Goal: Task Accomplishment & Management: Complete application form

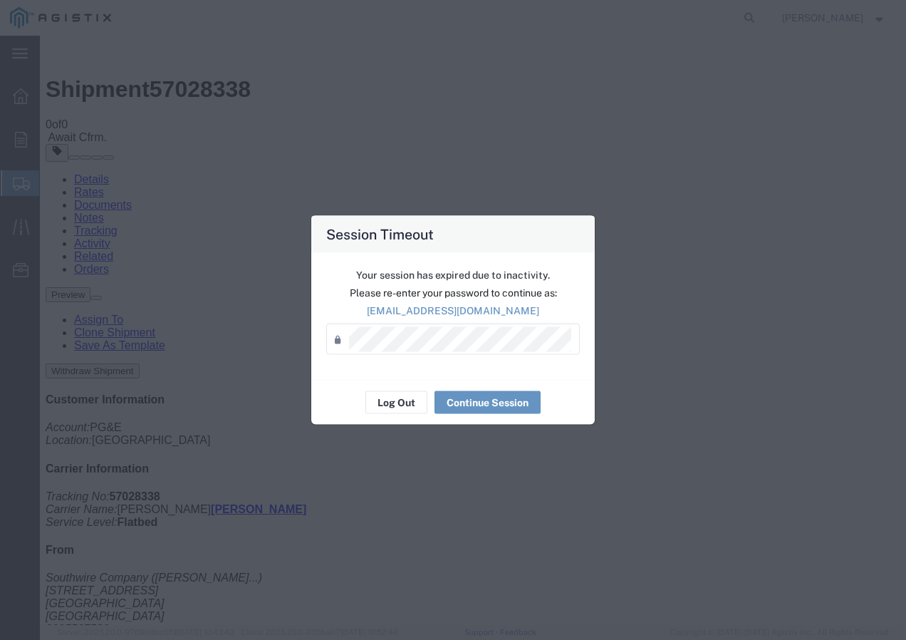
click at [388, 378] on div "Your session has expired due to inactivity. Please re-enter your password to co…" at bounding box center [453, 316] width 284 height 127
click at [408, 405] on button "Log Out" at bounding box center [397, 402] width 62 height 23
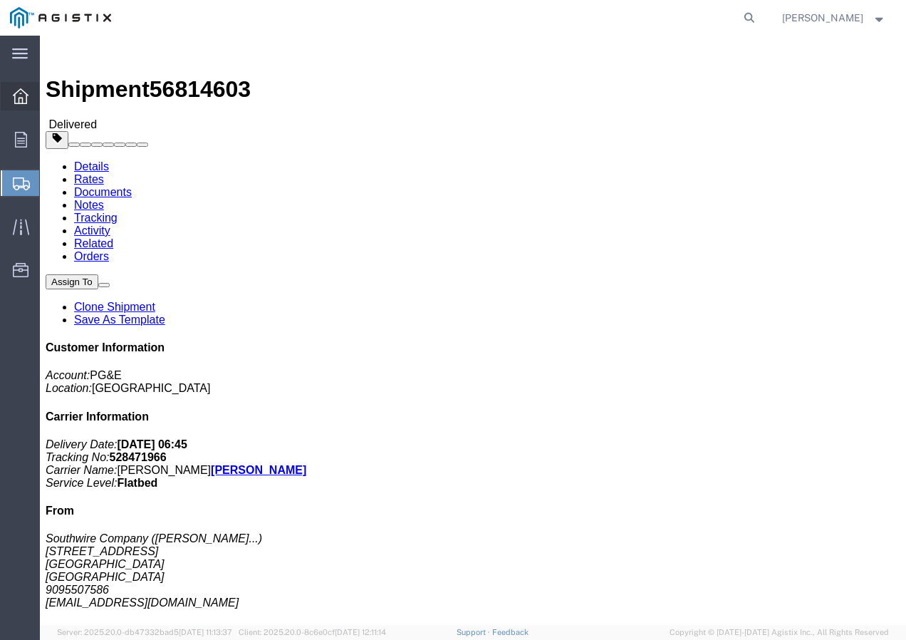
click at [24, 98] on icon at bounding box center [21, 96] width 16 height 16
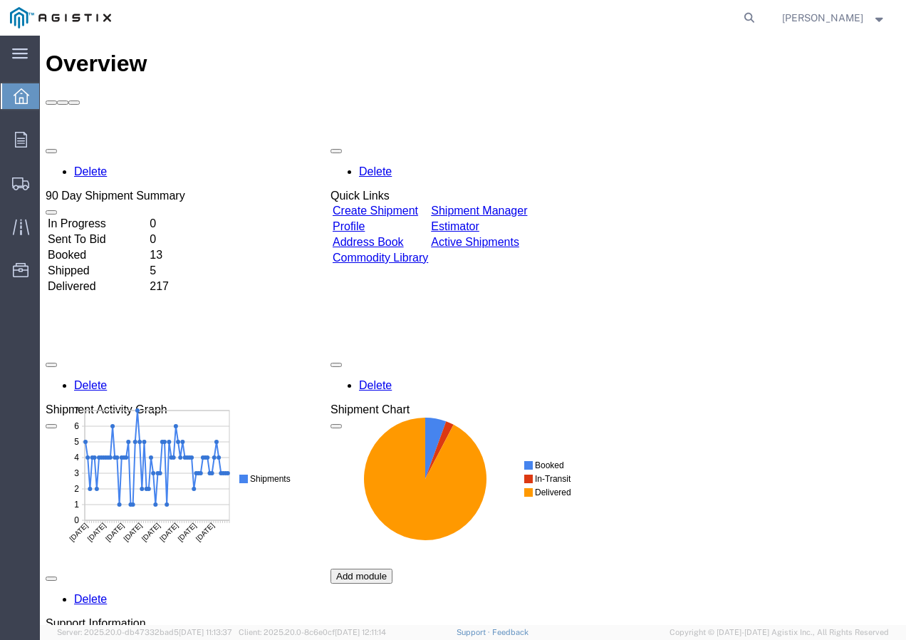
click at [415, 205] on link "Create Shipment" at bounding box center [376, 211] width 86 height 12
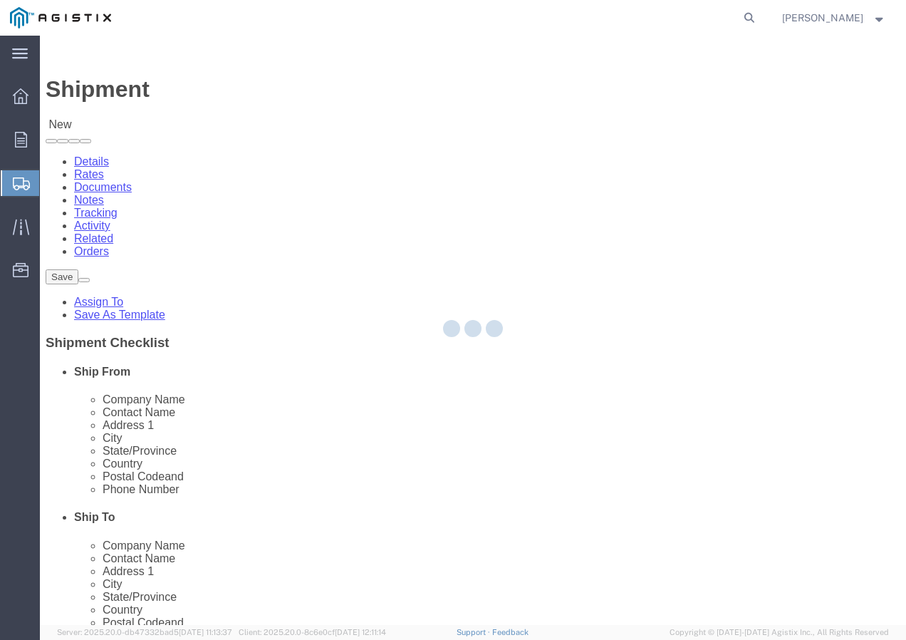
select select
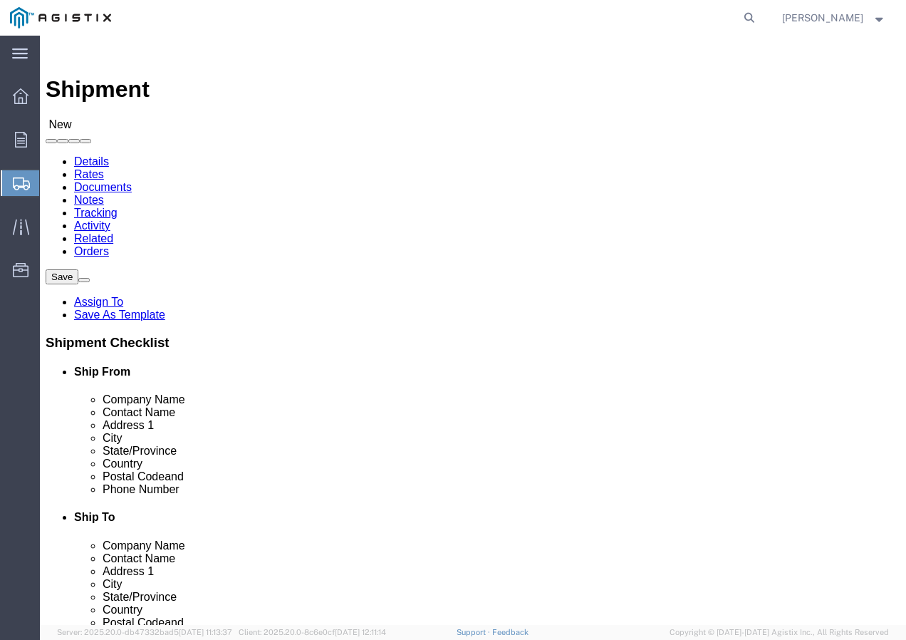
click select "Select PG&E Southwire Company"
select select "9596"
click select "Select PG&E Southwire Company"
select select "PURCHORD"
select select
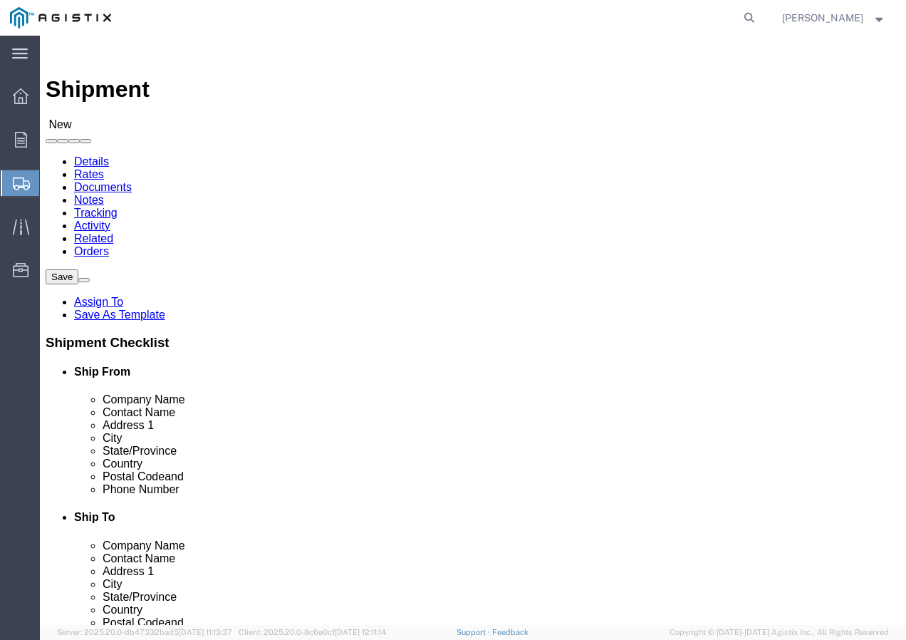
select select
select select "MYPROFILE"
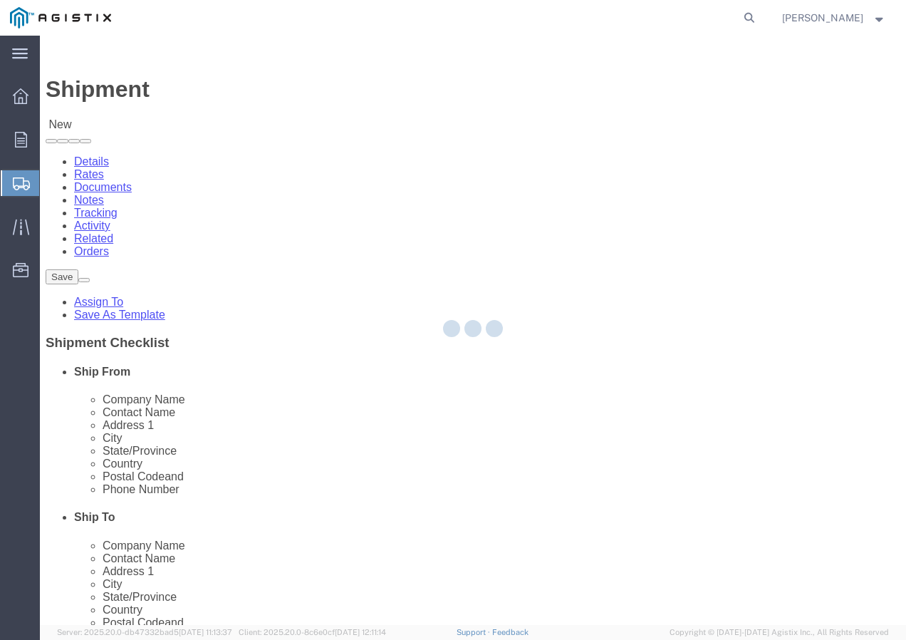
type input "Southwire Company"
type input "[PERSON_NAME]"
type input "[STREET_ADDRESS]"
type input "Fontana"
type input "92337"
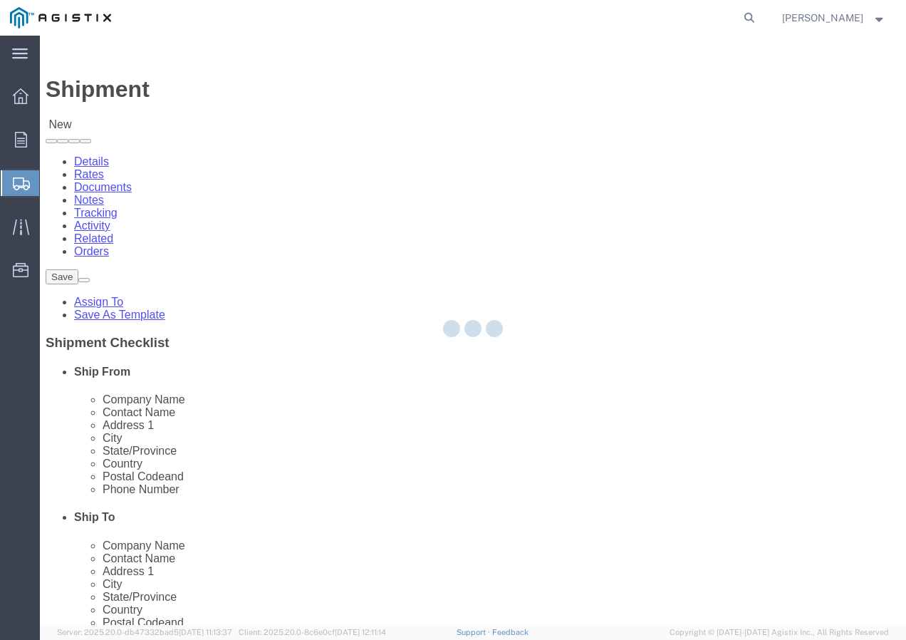
type input "9095507586"
type input "[EMAIL_ADDRESS][DOMAIN_NAME]"
checkbox input "true"
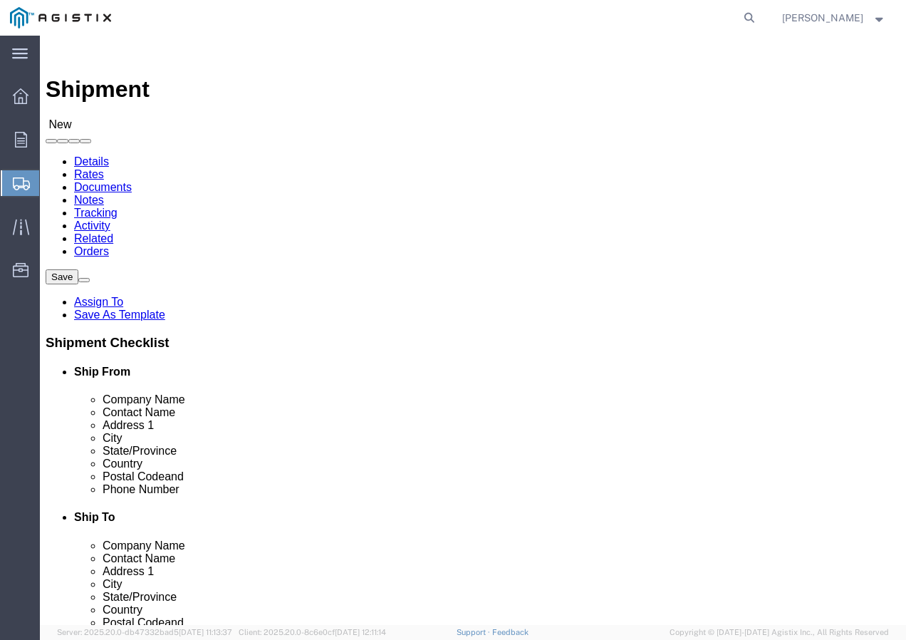
select select "CA"
click select "Select All Others [GEOGRAPHIC_DATA] [GEOGRAPHIC_DATA] [GEOGRAPHIC_DATA] [GEOGRA…"
select select "19745"
click select "Select All Others [GEOGRAPHIC_DATA] [GEOGRAPHIC_DATA] [GEOGRAPHIC_DATA] [GEOGRA…"
click span
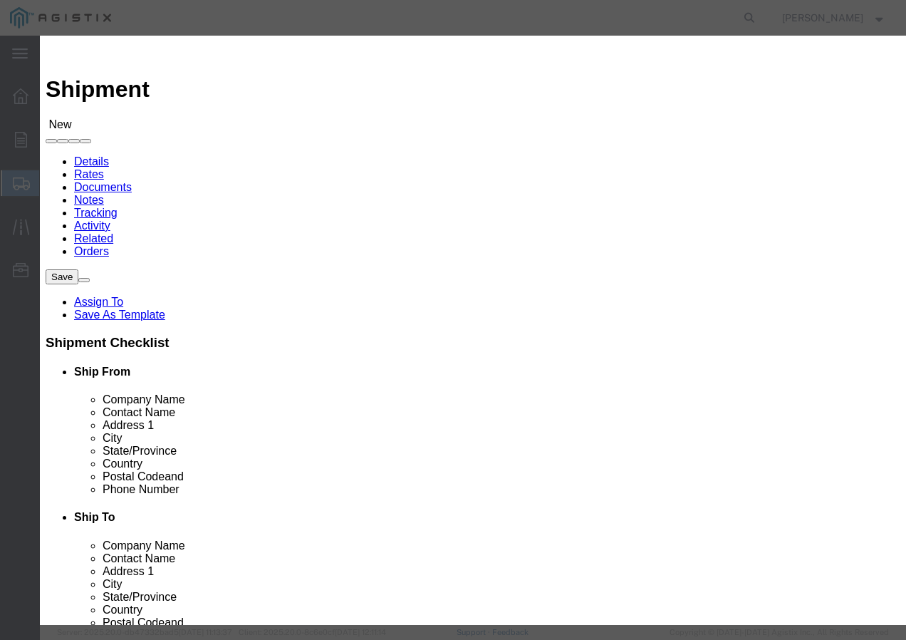
drag, startPoint x: 175, startPoint y: 128, endPoint x: 175, endPoint y: 142, distance: 14.3
click select "Search by Address Book Name City Company Name Contact Name Country CustomerAlia…"
select select "city"
click select "Search by Address Book Name City Company Name Contact Name Country CustomerAlia…"
click input "text"
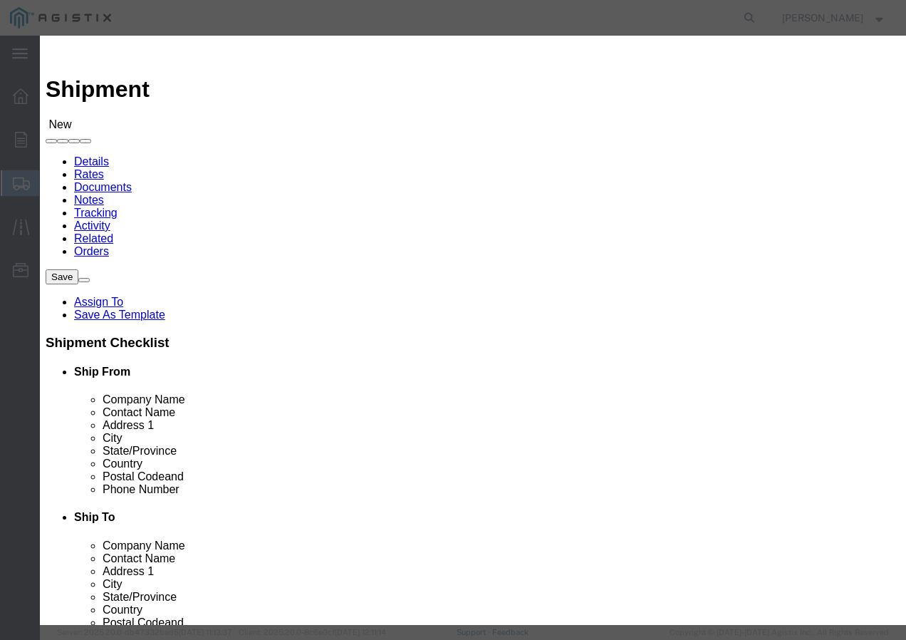
type input "[GEOGRAPHIC_DATA]"
click icon "button"
click button "Select"
select select
type input "PG&E"
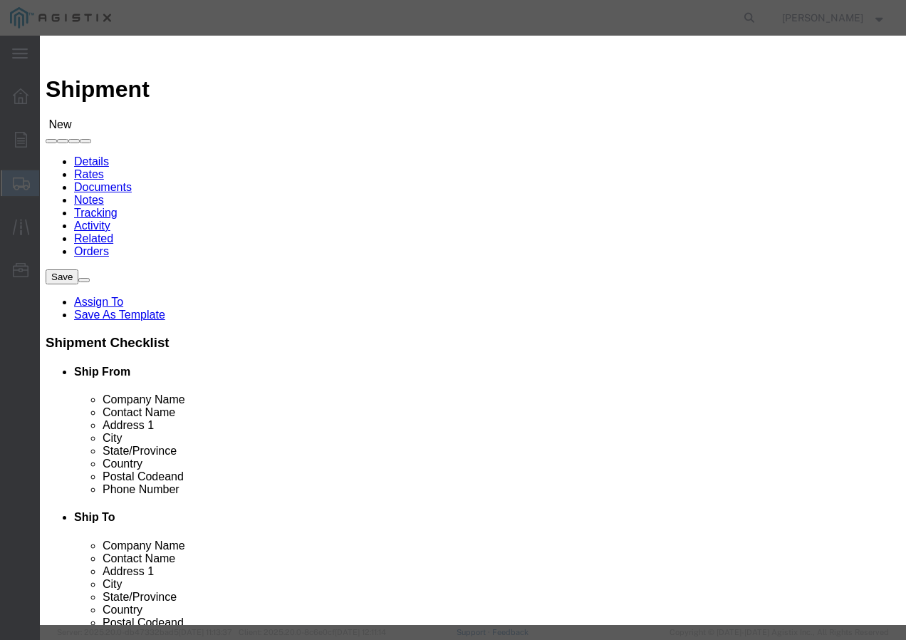
type input "[STREET_ADDRESS]"
type input "[GEOGRAPHIC_DATA]"
type input "93725-1098"
select select "CA"
click button "Close"
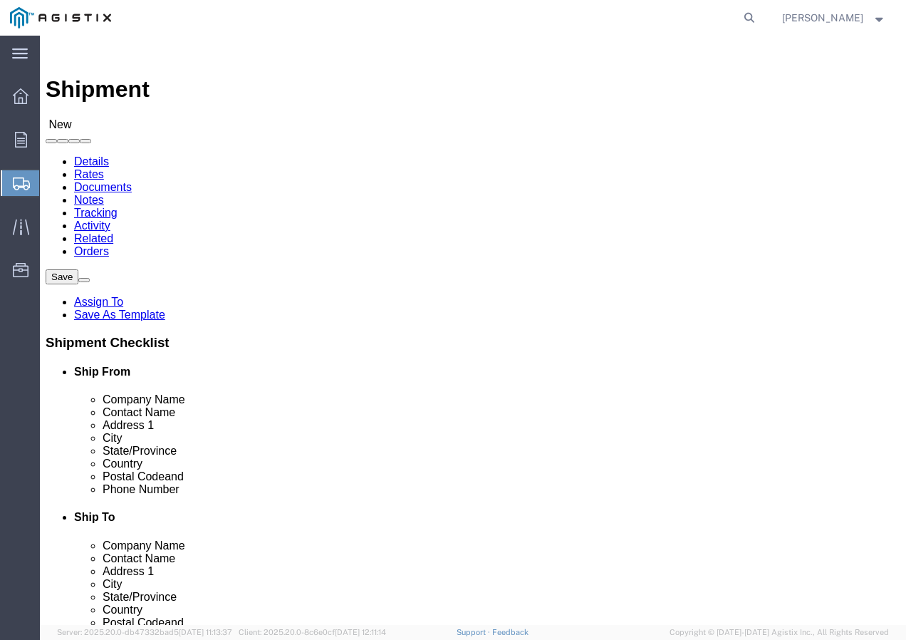
click input "text"
type input "r"
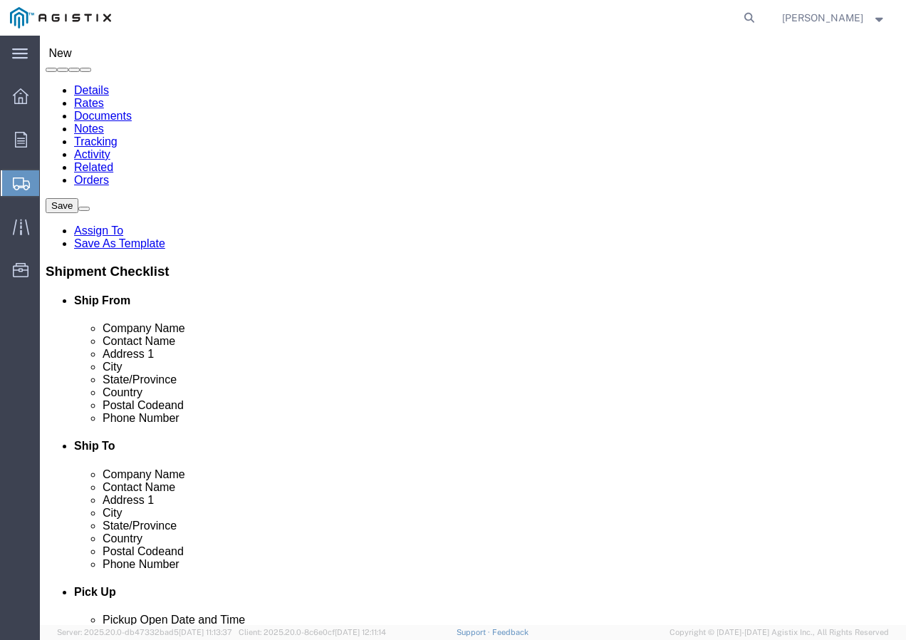
type input "Receiving Department"
click input "text"
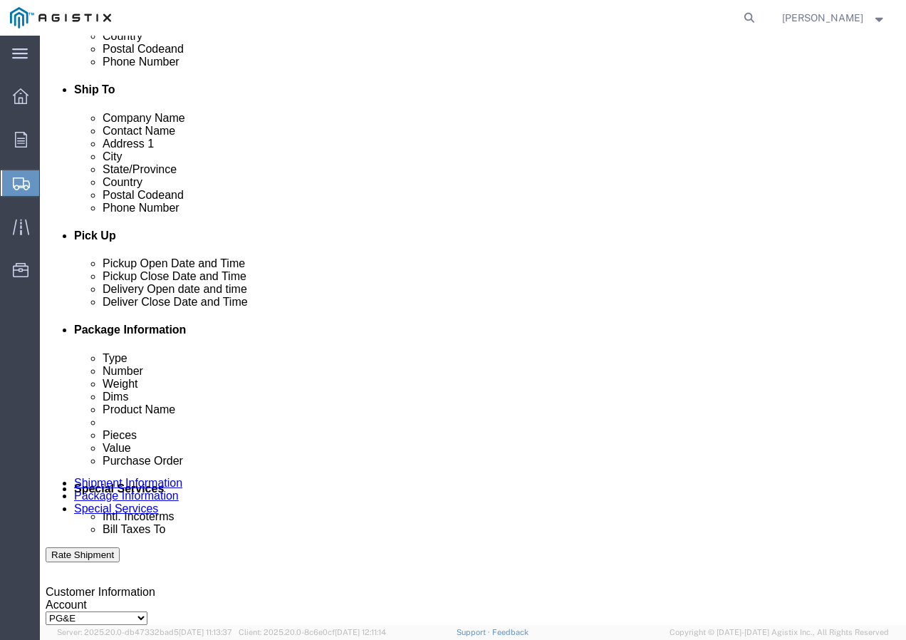
type input "8007567243"
click div "[DATE] 11:00 AM"
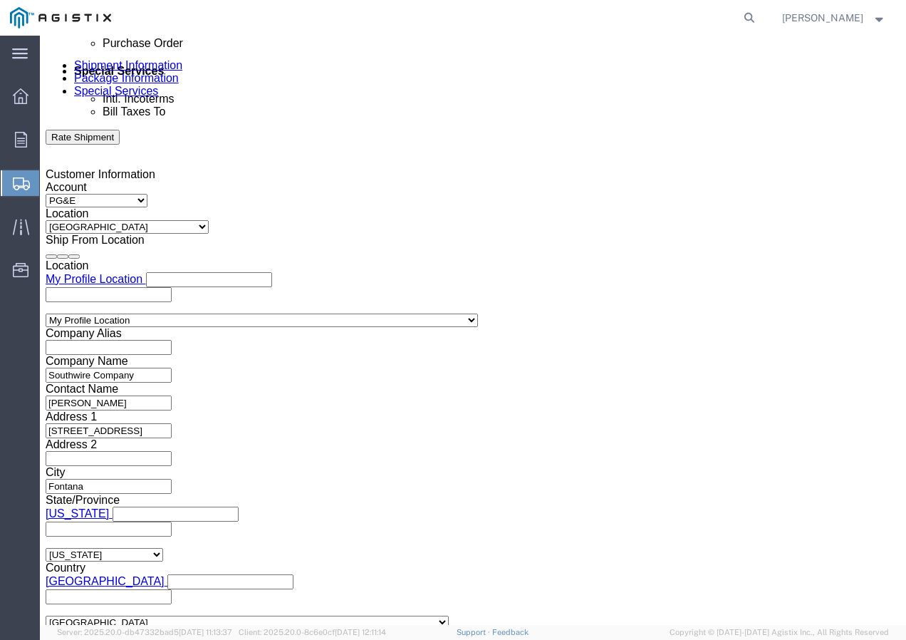
type input "2:00 pm"
click button "Apply"
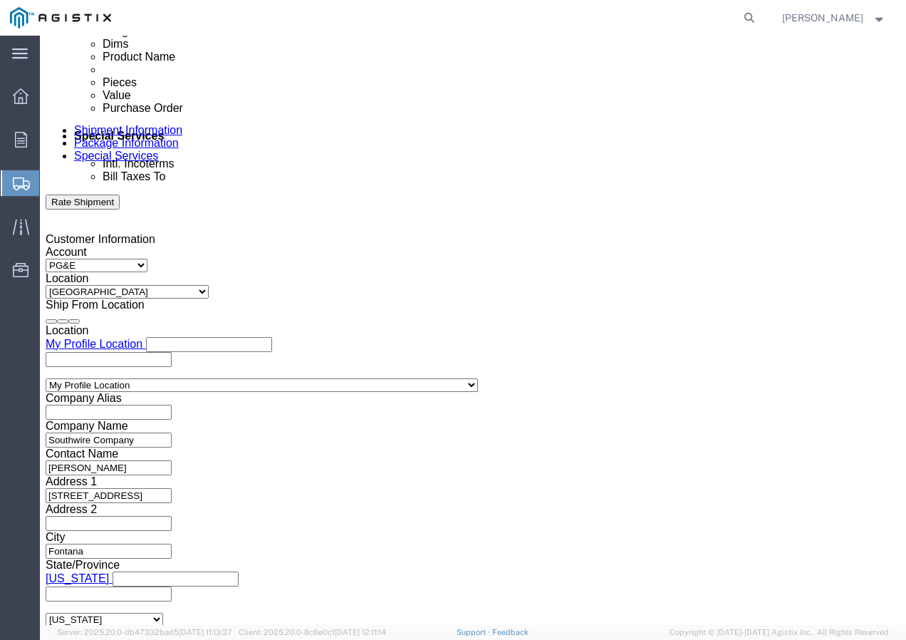
scroll to position [703, 0]
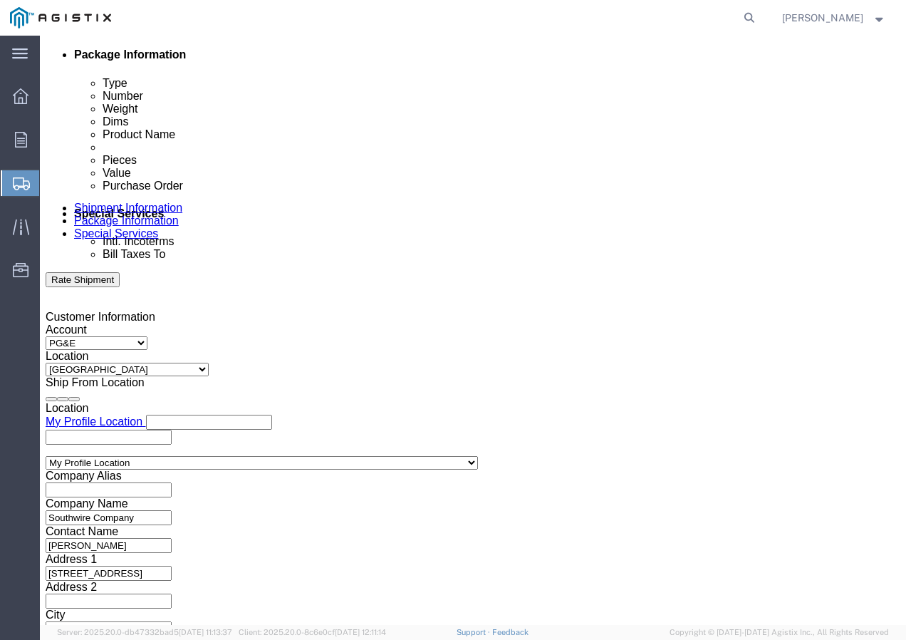
click div
click button "Apply"
click div
click button "Apply"
click input "text"
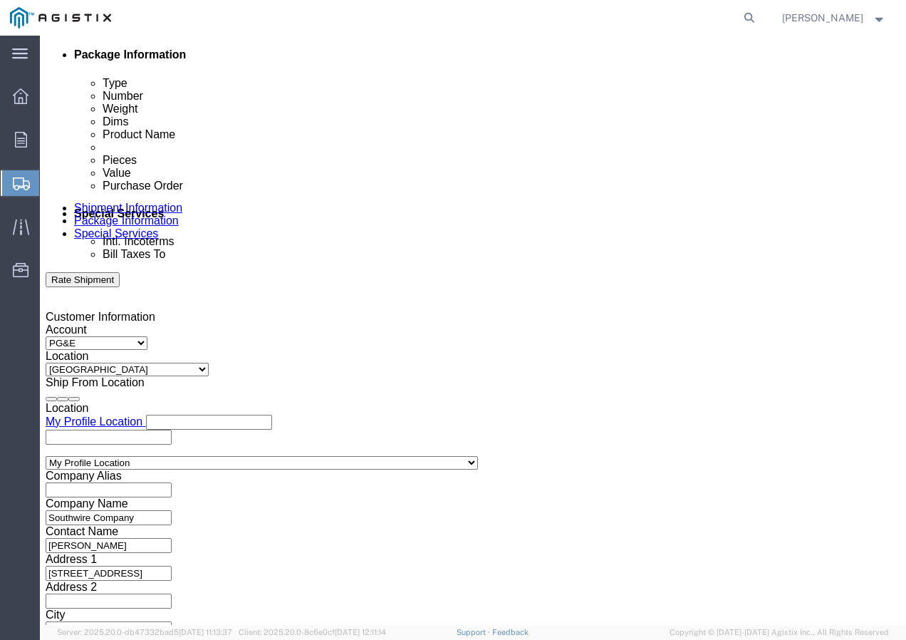
paste input "3501412316"
type input "3501412316"
click select "Select Account Type Activity ID Airline Appointment Number ASN Batch Request # …"
select select "SHIPMENTIDNUM"
click select "Select Account Type Activity ID Airline Appointment Number ASN Batch Request # …"
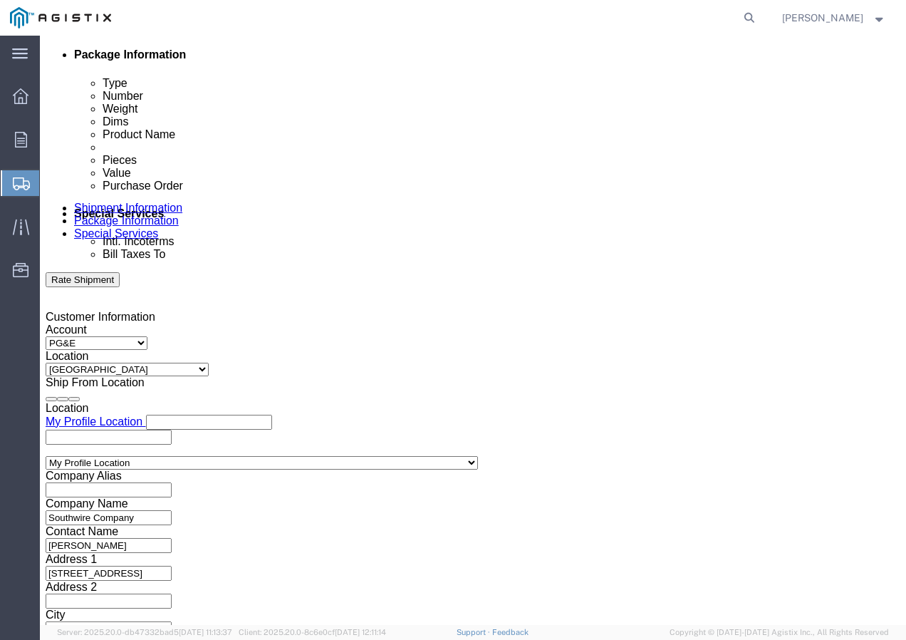
click input "text"
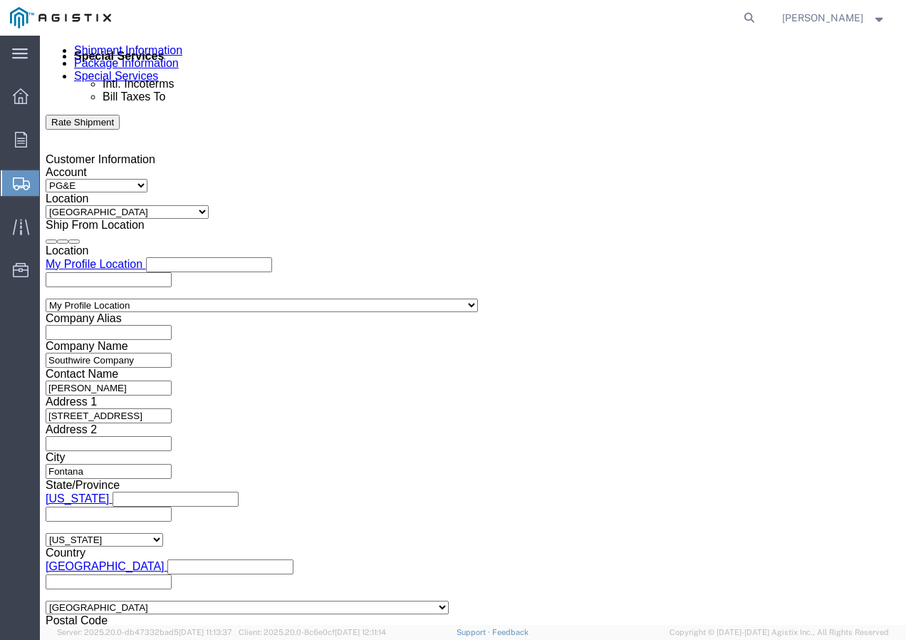
scroll to position [877, 0]
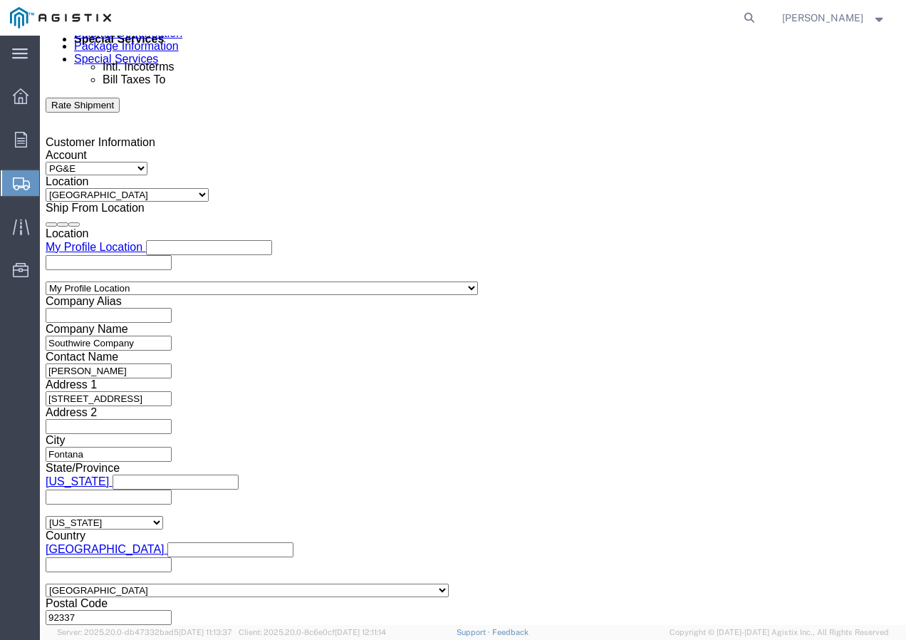
type input "7548346"
click select "Select Air Less than Truckload Multi-Leg Ocean Freight Rail Small Parcel Truckl…"
select select "TL"
click select "Select Air Less than Truckload Multi-Leg Ocean Freight Rail Small Parcel Truckl…"
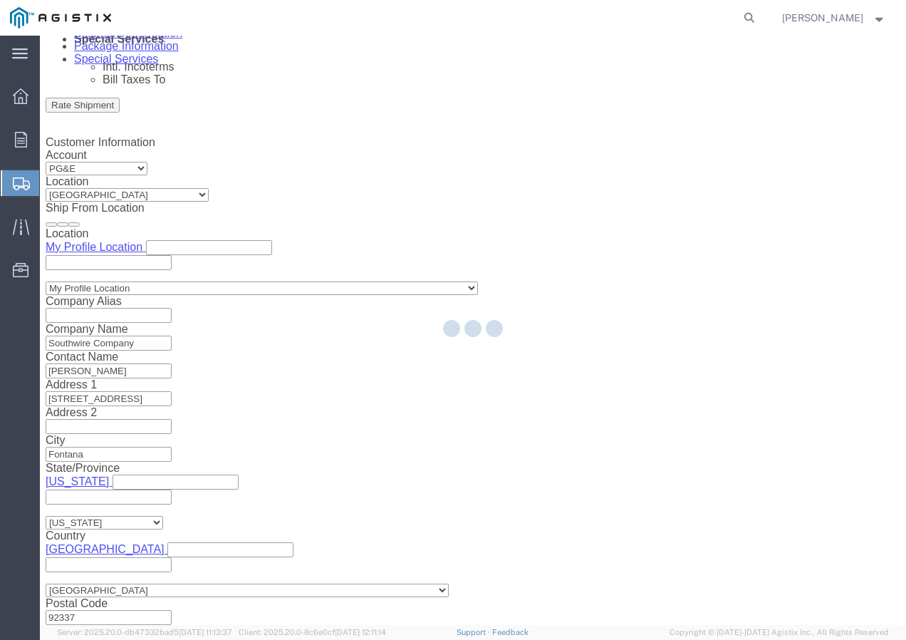
select select
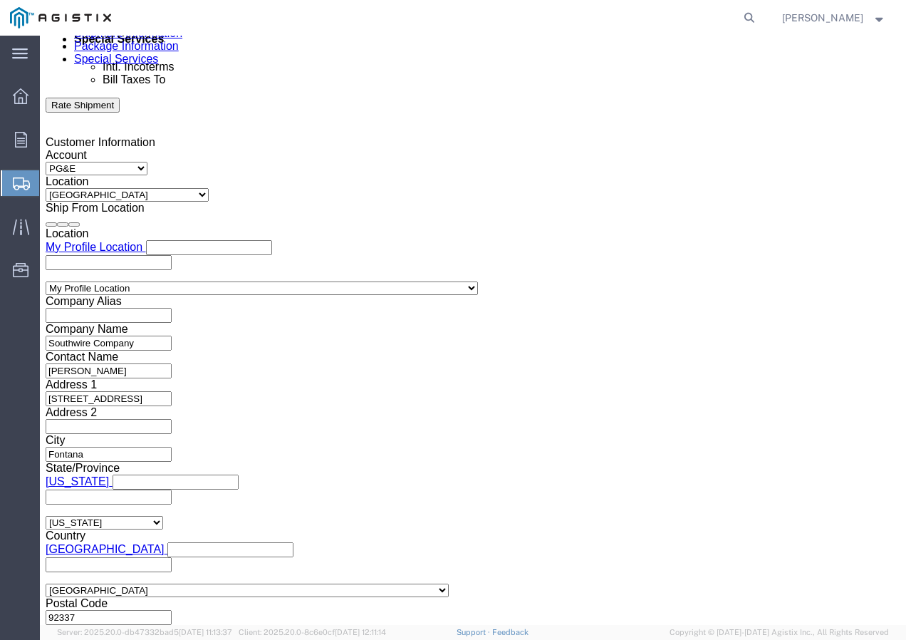
click select "Select Air Less than Truckload Multi-Leg Ocean Freight Rail Small Parcel Truckl…"
select select "LTL"
click select "Select Air Less than Truckload Multi-Leg Ocean Freight Rail Small Parcel Truckl…"
click select "Select Straight Truck"
select select "STTR"
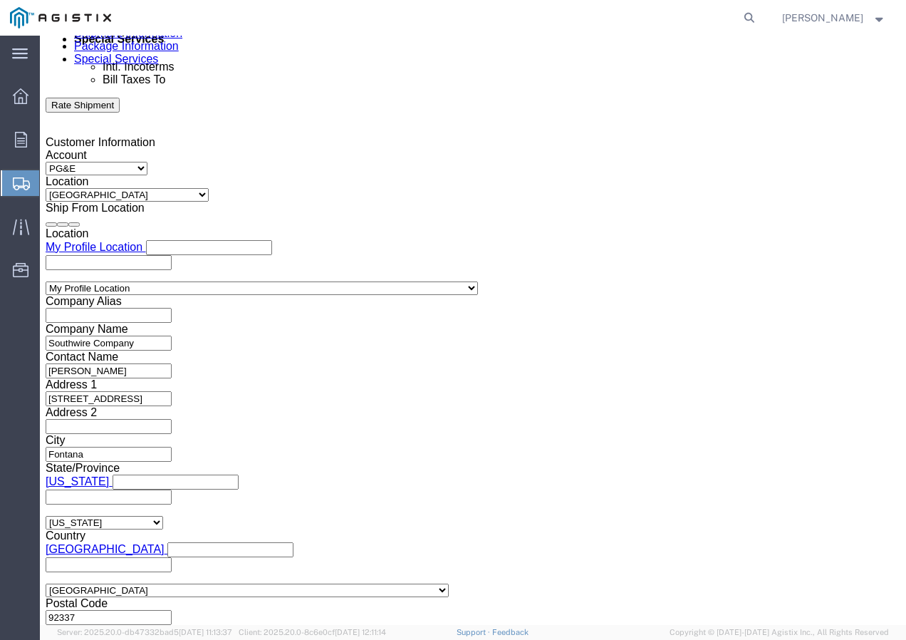
click select "Select Straight Truck"
click button "Continue"
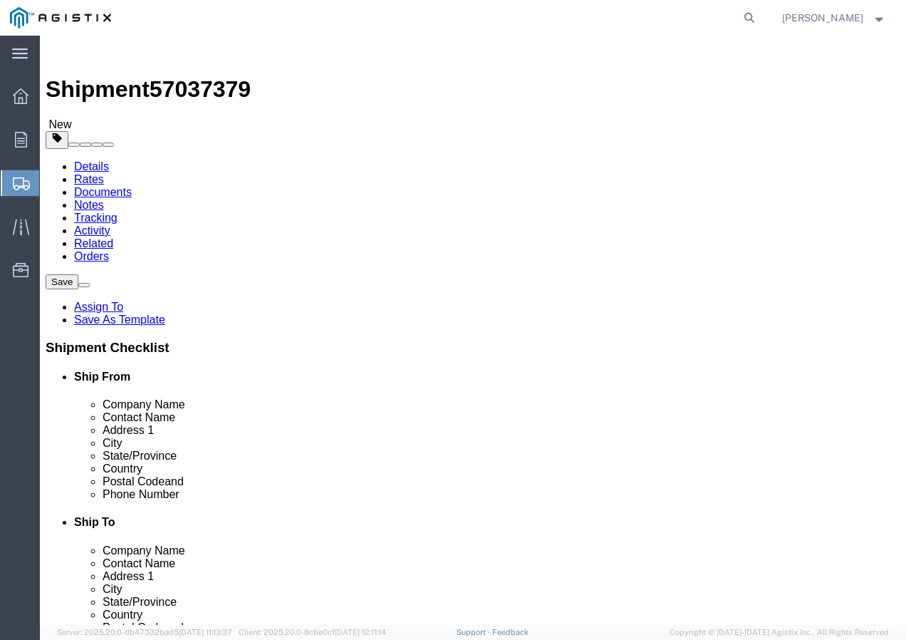
click select "Select Bulk Bundle(s) Cardboard Box(es) Carton(s) Crate(s) Drum(s) (Fiberboard)…"
select select "YRPK"
click select "Select Bulk Bundle(s) Cardboard Box(es) Carton(s) Crate(s) Drum(s) (Fiberboard)…"
click input "text"
type input "50"
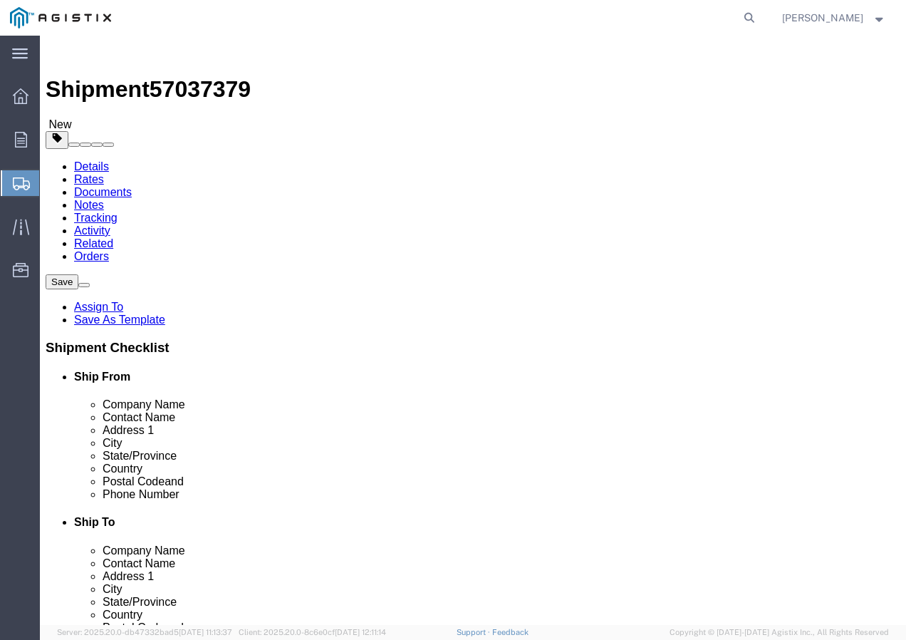
type input "50"
drag, startPoint x: 160, startPoint y: 356, endPoint x: 109, endPoint y: 358, distance: 51.4
click div "Weight 0.00 Select kgs lbs Ship. t°"
type input "1700"
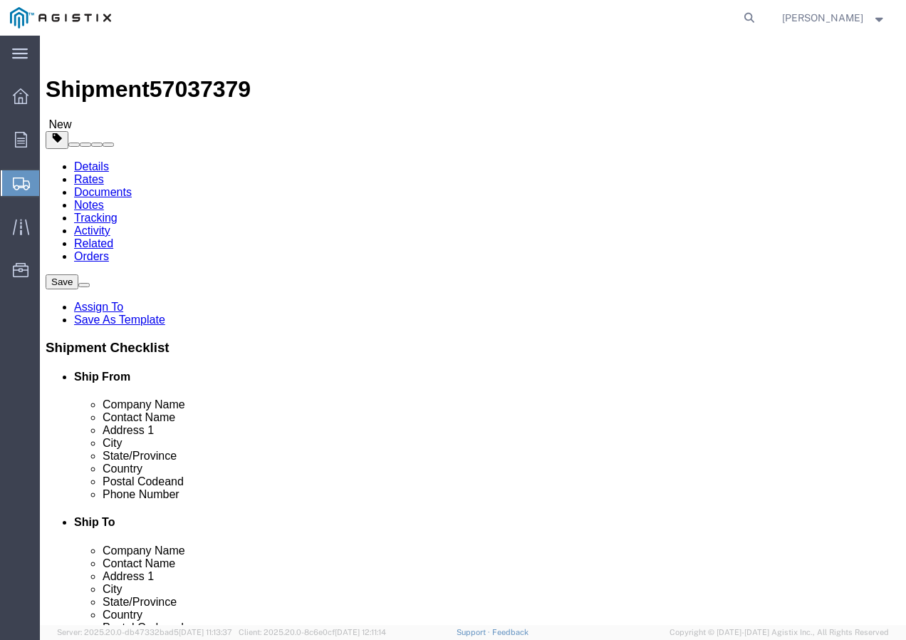
click div "Previous Continue"
click link "Add Content"
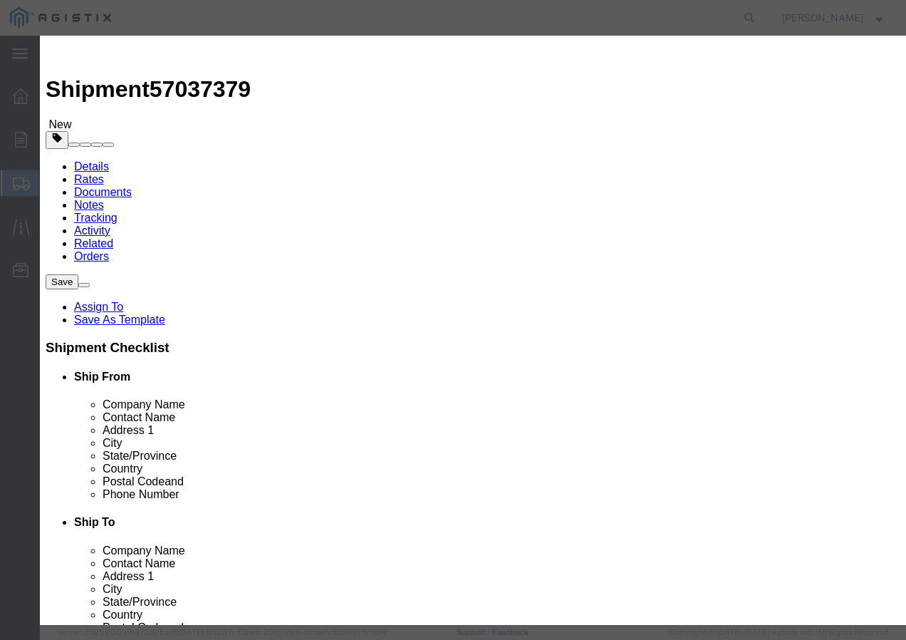
click input "text"
paste input "CCU/LDPE 6 SOL SD CU 60 MILS 260Sp"
type input "CCU/LDPE 6 SOL SD CU 60 MILS 260Sp"
click input "0"
type input "1"
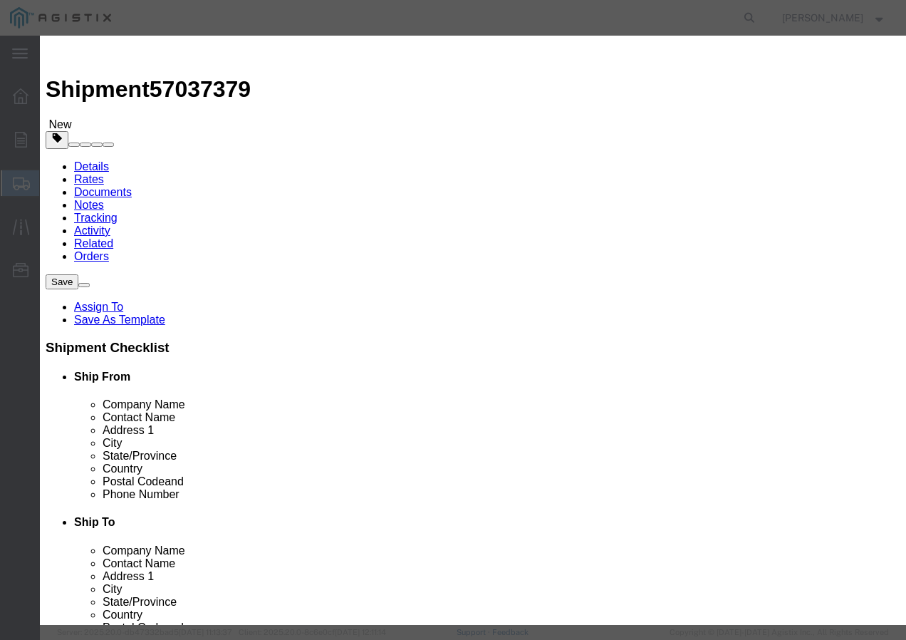
click input "text"
type input "1"
click select "Select 50 55 60 65 70 85 92.5 100 125 175 250 300 400"
select select "100"
click select "Select 50 55 60 65 70 85 92.5 100 125 175 250 300 400"
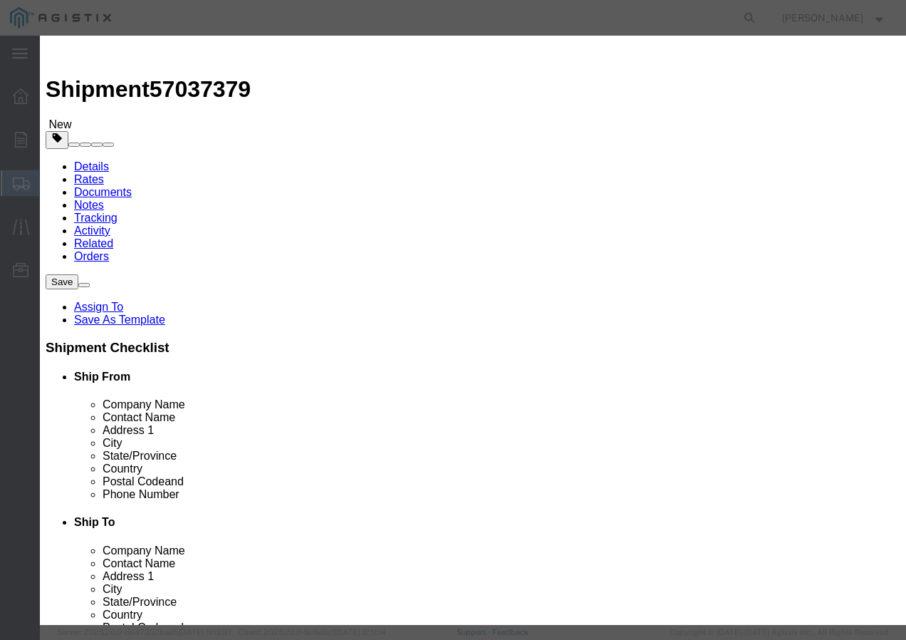
click button "Save & Close"
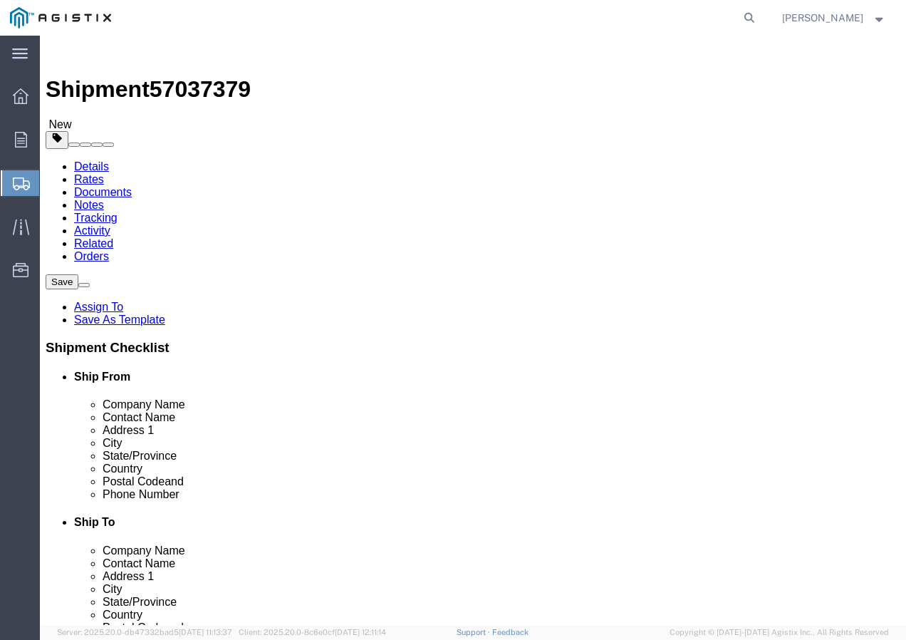
click button "Rate Shipment"
